Goal: Task Accomplishment & Management: Complete application form

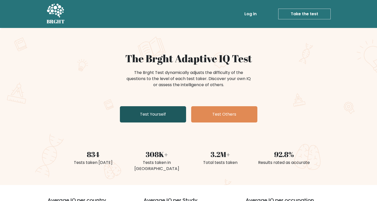
click at [156, 112] on link "Test Yourself" at bounding box center [153, 114] width 66 height 16
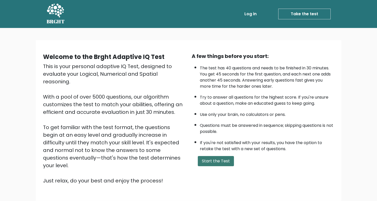
click at [210, 166] on button "Start the Test" at bounding box center [216, 161] width 36 height 10
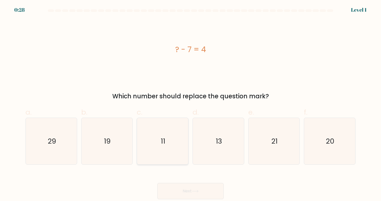
click at [178, 142] on icon "11" at bounding box center [162, 141] width 47 height 47
click at [190, 104] on input "c. 11" at bounding box center [190, 102] width 0 height 3
radio input "true"
click at [188, 189] on button "Next" at bounding box center [190, 191] width 66 height 16
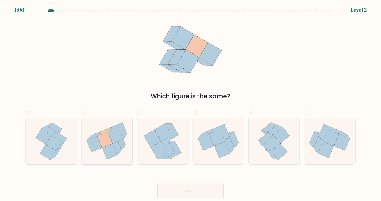
click at [116, 142] on icon at bounding box center [115, 136] width 15 height 16
click at [190, 104] on input "b." at bounding box center [190, 102] width 0 height 3
radio input "true"
click at [186, 190] on button "Next" at bounding box center [190, 191] width 66 height 16
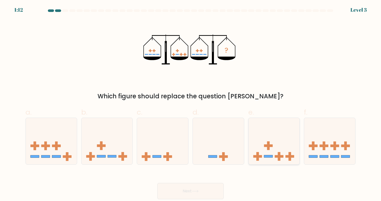
click at [292, 145] on icon at bounding box center [273, 141] width 51 height 42
click at [191, 104] on input "e." at bounding box center [190, 102] width 0 height 3
radio input "true"
click at [210, 190] on button "Next" at bounding box center [190, 191] width 66 height 16
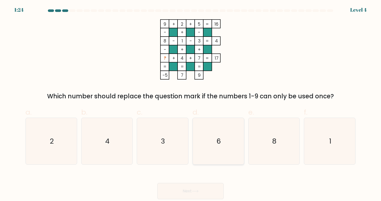
click at [224, 138] on icon "6" at bounding box center [218, 141] width 47 height 47
click at [191, 104] on input "d. 6" at bounding box center [190, 102] width 0 height 3
radio input "true"
click at [194, 192] on icon at bounding box center [195, 191] width 7 height 3
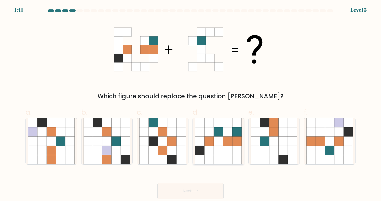
click at [225, 133] on icon at bounding box center [227, 132] width 9 height 9
click at [191, 104] on input "d." at bounding box center [190, 102] width 0 height 3
radio input "true"
click at [209, 187] on button "Next" at bounding box center [190, 191] width 66 height 16
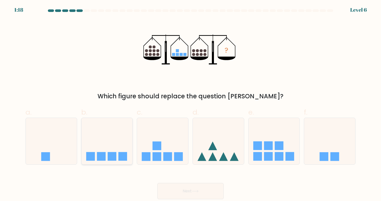
click at [112, 150] on icon at bounding box center [106, 141] width 51 height 42
click at [190, 104] on input "b." at bounding box center [190, 102] width 0 height 3
radio input "true"
click at [187, 189] on button "Next" at bounding box center [190, 191] width 66 height 16
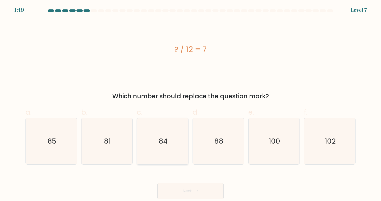
click at [157, 143] on icon "84" at bounding box center [162, 141] width 47 height 47
click at [190, 104] on input "c. 84" at bounding box center [190, 102] width 0 height 3
radio input "true"
click at [185, 192] on button "Next" at bounding box center [190, 191] width 66 height 16
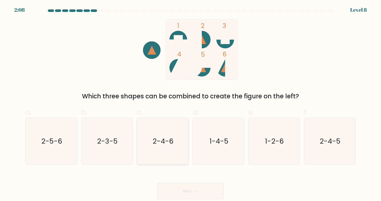
click at [172, 146] on text "2-4-6" at bounding box center [162, 141] width 21 height 10
click at [190, 104] on input "c. 2-4-6" at bounding box center [190, 102] width 0 height 3
radio input "true"
click at [181, 186] on button "Next" at bounding box center [190, 191] width 66 height 16
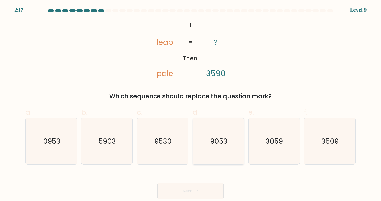
click at [226, 142] on text "9053" at bounding box center [218, 141] width 17 height 10
click at [191, 104] on input "d. 9053" at bounding box center [190, 102] width 0 height 3
radio input "true"
click at [212, 186] on button "Next" at bounding box center [190, 191] width 66 height 16
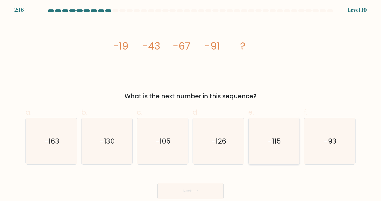
click at [280, 145] on text "-115" at bounding box center [274, 141] width 13 height 10
click at [191, 104] on input "e. -115" at bounding box center [190, 102] width 0 height 3
radio input "true"
click at [193, 190] on icon at bounding box center [195, 191] width 7 height 3
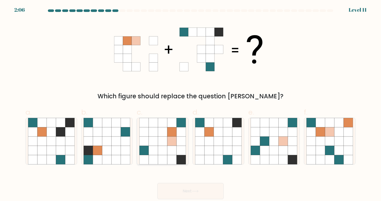
click at [178, 143] on icon at bounding box center [180, 141] width 9 height 9
click at [190, 104] on input "c." at bounding box center [190, 102] width 0 height 3
radio input "true"
click at [194, 190] on icon at bounding box center [195, 191] width 7 height 3
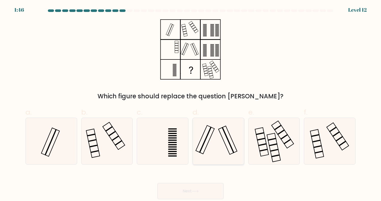
click at [228, 148] on icon at bounding box center [218, 141] width 47 height 47
click at [191, 104] on input "d." at bounding box center [190, 102] width 0 height 3
radio input "true"
click at [198, 188] on button "Next" at bounding box center [190, 191] width 66 height 16
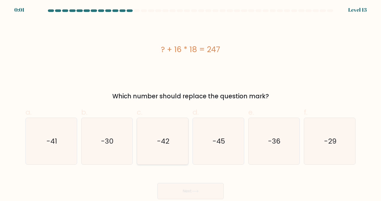
click at [160, 138] on text "-42" at bounding box center [163, 141] width 12 height 10
click at [190, 104] on input "c. -42" at bounding box center [190, 102] width 0 height 3
radio input "true"
click at [176, 182] on div "Next" at bounding box center [190, 185] width 336 height 29
click at [177, 184] on button "Next" at bounding box center [190, 191] width 66 height 16
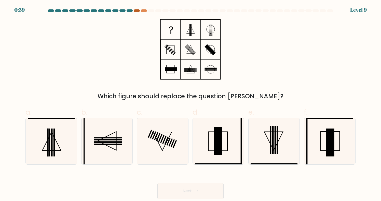
click at [137, 11] on div at bounding box center [137, 10] width 6 height 3
click at [220, 131] on rect at bounding box center [218, 141] width 8 height 28
click at [191, 104] on input "d." at bounding box center [190, 102] width 0 height 3
radio input "true"
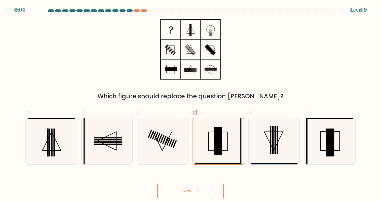
click at [197, 190] on icon at bounding box center [195, 191] width 7 height 3
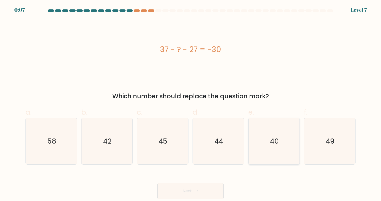
click at [283, 145] on icon "40" at bounding box center [273, 141] width 47 height 47
click at [191, 104] on input "e. 40" at bounding box center [190, 102] width 0 height 3
radio input "true"
click at [200, 189] on button "Next" at bounding box center [190, 191] width 66 height 16
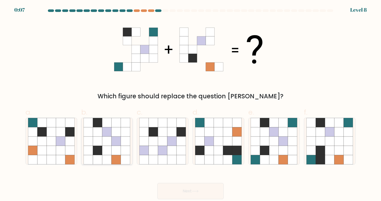
click at [113, 138] on icon at bounding box center [116, 141] width 9 height 9
click at [190, 104] on input "b." at bounding box center [190, 102] width 0 height 3
radio input "true"
click at [276, 146] on icon at bounding box center [273, 150] width 9 height 9
click at [191, 104] on input "e." at bounding box center [190, 102] width 0 height 3
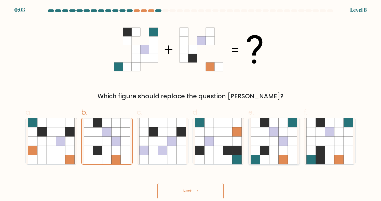
radio input "true"
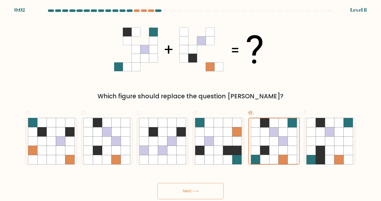
click at [195, 188] on button "Next" at bounding box center [190, 191] width 66 height 16
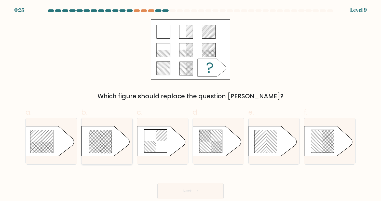
click at [104, 145] on icon at bounding box center [100, 141] width 23 height 23
click at [190, 104] on input "b." at bounding box center [190, 102] width 0 height 3
radio input "true"
click at [198, 191] on icon at bounding box center [195, 191] width 6 height 2
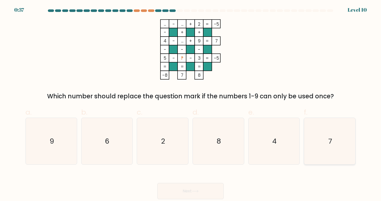
click at [333, 142] on icon "7" at bounding box center [329, 141] width 47 height 47
click at [191, 104] on input "f. 7" at bounding box center [190, 102] width 0 height 3
radio input "true"
click at [186, 187] on button "Next" at bounding box center [190, 191] width 66 height 16
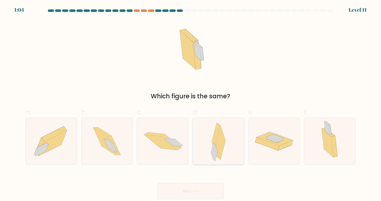
click at [221, 149] on icon at bounding box center [221, 143] width 10 height 34
click at [191, 104] on input "d." at bounding box center [190, 102] width 0 height 3
radio input "true"
click at [186, 195] on button "Next" at bounding box center [190, 191] width 66 height 16
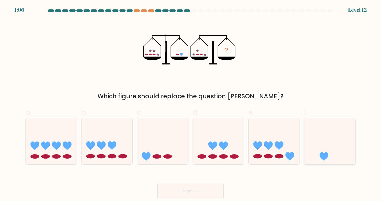
click at [335, 138] on icon at bounding box center [329, 141] width 51 height 42
click at [191, 104] on input "f." at bounding box center [190, 102] width 0 height 3
radio input "true"
click at [201, 191] on button "Next" at bounding box center [190, 191] width 66 height 16
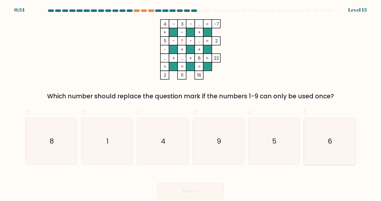
click at [322, 140] on icon "6" at bounding box center [329, 141] width 47 height 47
click at [191, 104] on input "f. 6" at bounding box center [190, 102] width 0 height 3
radio input "true"
click at [201, 187] on button "Next" at bounding box center [190, 191] width 66 height 16
click at [189, 191] on button "Next" at bounding box center [190, 191] width 66 height 16
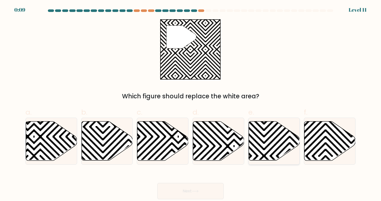
click at [260, 133] on icon at bounding box center [289, 162] width 103 height 103
click at [191, 104] on input "e." at bounding box center [190, 102] width 0 height 3
radio input "true"
click at [202, 190] on button "Next" at bounding box center [190, 191] width 66 height 16
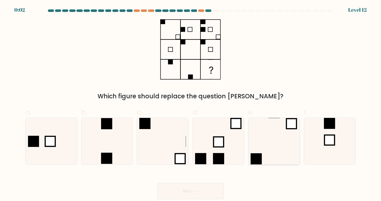
click at [269, 139] on icon at bounding box center [273, 141] width 47 height 47
click at [191, 104] on input "e." at bounding box center [190, 102] width 0 height 3
radio input "true"
click at [208, 186] on button "Next" at bounding box center [190, 191] width 66 height 16
click at [199, 187] on button "Next" at bounding box center [190, 191] width 66 height 16
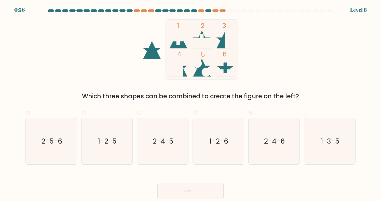
click at [222, 68] on icon at bounding box center [226, 68] width 18 height 18
click at [228, 144] on text "1-2-6" at bounding box center [218, 141] width 19 height 10
click at [191, 104] on input "d. 1-2-6" at bounding box center [190, 102] width 0 height 3
radio input "true"
click at [197, 200] on body "0:52 Level 8" at bounding box center [190, 100] width 381 height 201
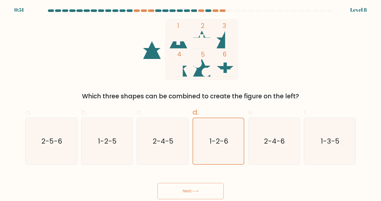
click at [194, 193] on button "Next" at bounding box center [190, 191] width 66 height 16
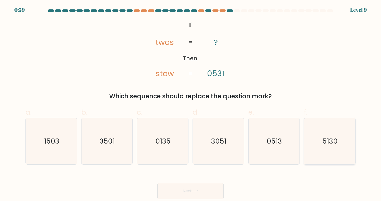
click at [328, 140] on text "5130" at bounding box center [329, 141] width 15 height 10
click at [191, 104] on input "f. 5130" at bounding box center [190, 102] width 0 height 3
radio input "true"
click at [199, 190] on icon at bounding box center [195, 191] width 7 height 3
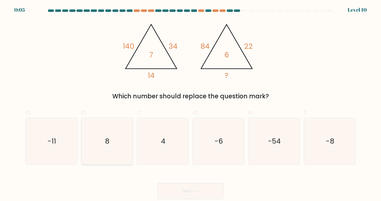
click at [124, 142] on icon "8" at bounding box center [106, 141] width 47 height 47
click at [190, 104] on input "b. 8" at bounding box center [190, 102] width 0 height 3
radio input "true"
click at [184, 193] on button "Next" at bounding box center [190, 191] width 66 height 16
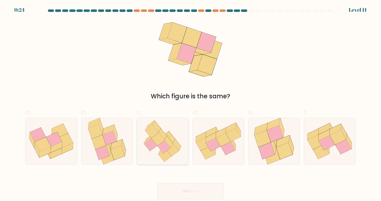
click at [168, 133] on icon at bounding box center [164, 136] width 9 height 10
click at [190, 104] on input "c." at bounding box center [190, 102] width 0 height 3
radio input "true"
click at [183, 191] on button "Next" at bounding box center [190, 191] width 66 height 16
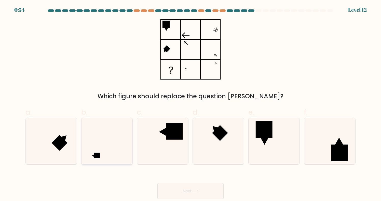
click at [103, 144] on icon at bounding box center [106, 141] width 47 height 47
click at [190, 104] on input "b." at bounding box center [190, 102] width 0 height 3
radio input "true"
click at [189, 189] on button "Next" at bounding box center [190, 191] width 66 height 16
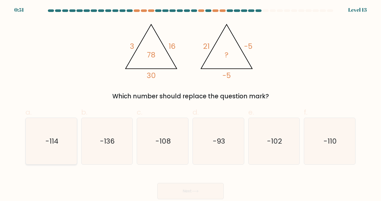
click at [57, 142] on text "-114" at bounding box center [51, 141] width 13 height 10
click at [190, 104] on input "a. -114" at bounding box center [190, 102] width 0 height 3
radio input "true"
click at [198, 189] on button "Next" at bounding box center [190, 191] width 66 height 16
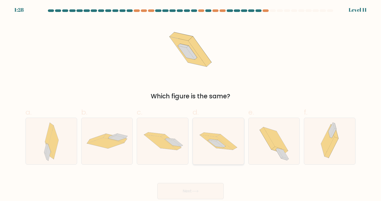
click at [215, 146] on icon at bounding box center [216, 142] width 33 height 15
click at [191, 104] on input "d." at bounding box center [190, 102] width 0 height 3
radio input "true"
click at [192, 189] on button "Next" at bounding box center [190, 191] width 66 height 16
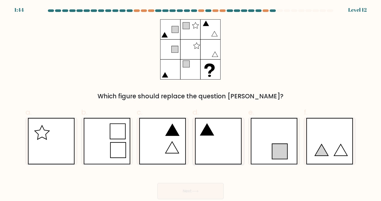
click at [215, 144] on icon at bounding box center [218, 141] width 47 height 47
click at [191, 104] on input "d." at bounding box center [190, 102] width 0 height 3
radio input "true"
click at [182, 185] on button "Next" at bounding box center [190, 191] width 66 height 16
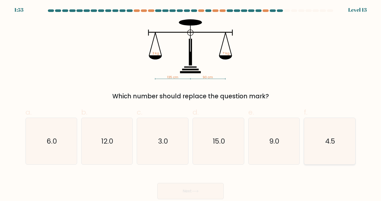
click at [337, 148] on icon "4.5" at bounding box center [329, 141] width 47 height 47
click at [191, 104] on input "f. 4.5" at bounding box center [190, 102] width 0 height 3
radio input "true"
click at [204, 191] on button "Next" at bounding box center [190, 191] width 66 height 16
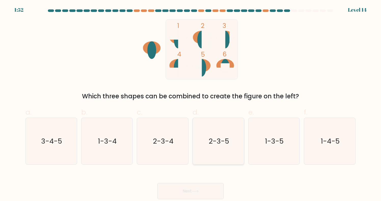
click at [229, 134] on icon "2-3-5" at bounding box center [218, 141] width 47 height 47
click at [191, 104] on input "d. 2-3-5" at bounding box center [190, 102] width 0 height 3
radio input "true"
click at [184, 187] on button "Next" at bounding box center [190, 191] width 66 height 16
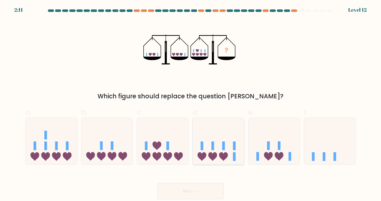
click at [216, 149] on icon at bounding box center [218, 141] width 51 height 42
click at [191, 104] on input "d." at bounding box center [190, 102] width 0 height 3
radio input "true"
click at [198, 189] on button "Next" at bounding box center [190, 191] width 66 height 16
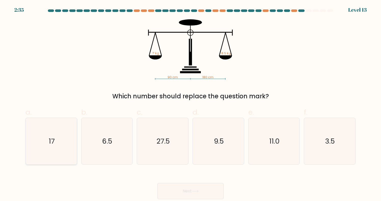
click at [50, 143] on text "17" at bounding box center [52, 141] width 6 height 10
click at [190, 104] on input "a. 17" at bounding box center [190, 102] width 0 height 3
radio input "true"
click at [191, 187] on button "Next" at bounding box center [190, 191] width 66 height 16
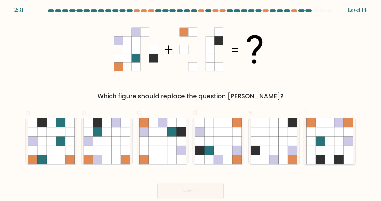
click at [339, 144] on icon at bounding box center [338, 141] width 9 height 9
click at [191, 104] on input "f." at bounding box center [190, 102] width 0 height 3
radio input "true"
click at [186, 191] on button "Next" at bounding box center [190, 191] width 66 height 16
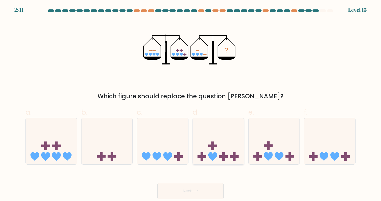
click at [215, 144] on icon at bounding box center [218, 141] width 51 height 42
click at [191, 104] on input "d." at bounding box center [190, 102] width 0 height 3
radio input "true"
click at [191, 186] on button "Next" at bounding box center [190, 191] width 66 height 16
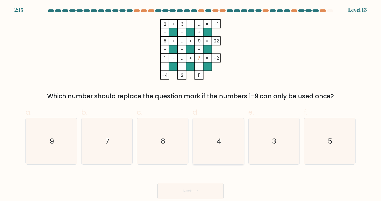
click at [216, 144] on icon "4" at bounding box center [218, 141] width 47 height 47
click at [191, 104] on input "d. 4" at bounding box center [190, 102] width 0 height 3
radio input "true"
click at [191, 191] on button "Next" at bounding box center [190, 191] width 66 height 16
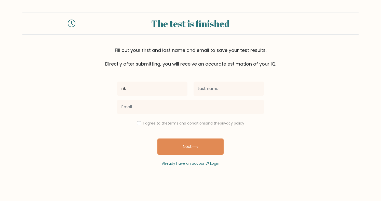
type input "rik"
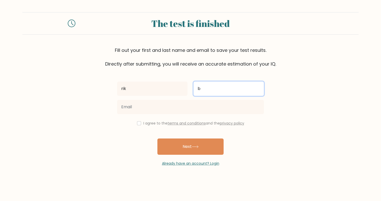
type input "b"
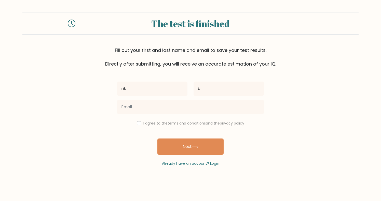
click at [137, 126] on input "checkbox" at bounding box center [139, 123] width 4 height 4
checkbox input "true"
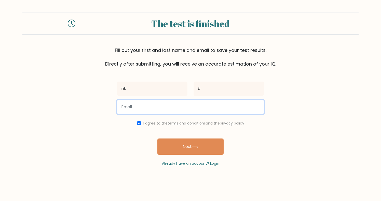
click at [144, 106] on input "email" at bounding box center [190, 107] width 147 height 14
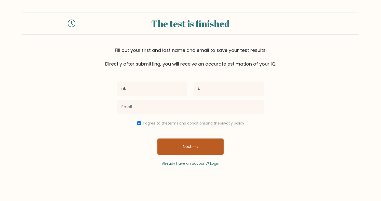
click at [189, 143] on button "Next" at bounding box center [190, 147] width 66 height 16
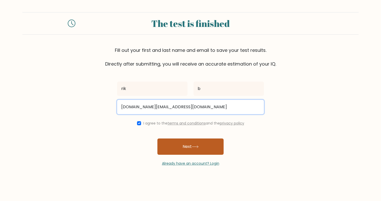
type input "[DOMAIN_NAME][EMAIL_ADDRESS][DOMAIN_NAME]"
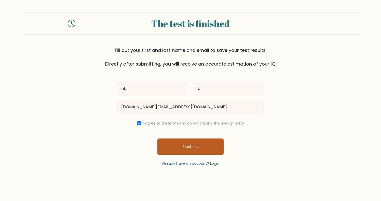
click at [195, 148] on icon at bounding box center [195, 147] width 7 height 3
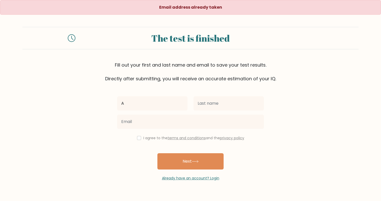
type input "A"
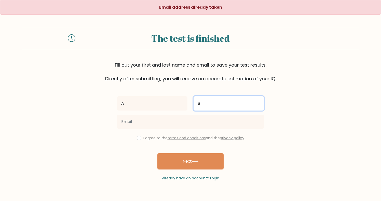
type input "B"
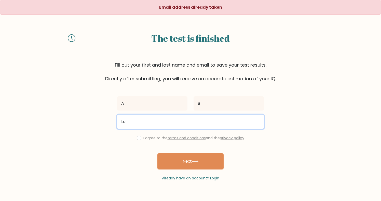
type input "L"
type input "e"
type input "[EMAIL_ADDRESS][DOMAIN_NAME]"
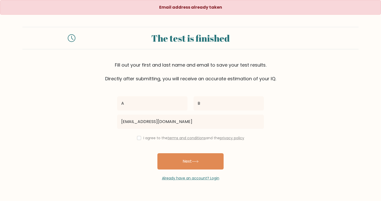
click at [137, 140] on input "checkbox" at bounding box center [139, 138] width 4 height 4
checkbox input "true"
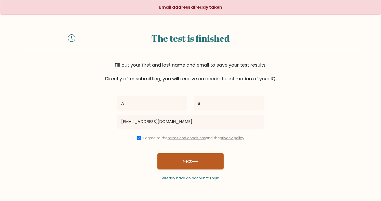
click at [192, 168] on button "Next" at bounding box center [190, 162] width 66 height 16
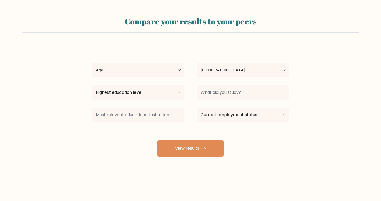
select select "IN"
select select "18_24"
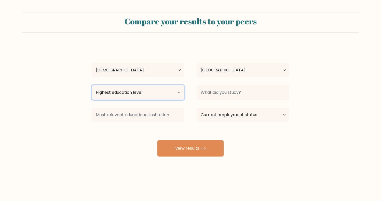
select select "bachelors_degree"
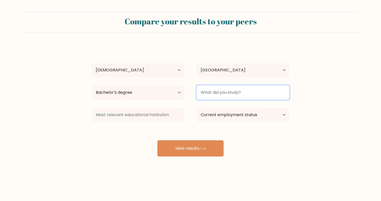
click at [221, 96] on input at bounding box center [243, 93] width 93 height 14
type input "nothing"
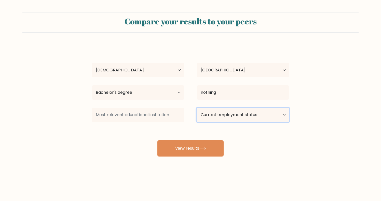
select select "student"
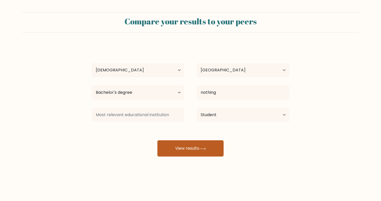
click at [201, 147] on button "View results" at bounding box center [190, 149] width 66 height 16
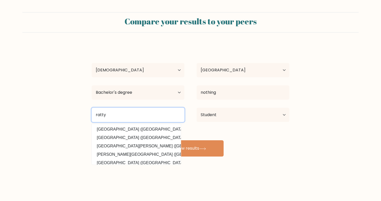
type input "ratty"
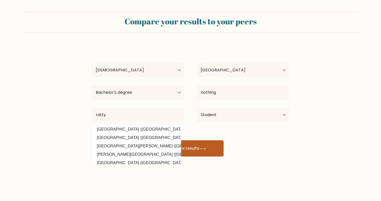
drag, startPoint x: 183, startPoint y: 133, endPoint x: 210, endPoint y: 147, distance: 30.7
click at [210, 147] on button "View results" at bounding box center [190, 149] width 66 height 16
